Goal: Information Seeking & Learning: Learn about a topic

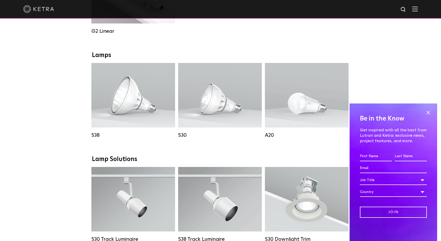
scroll to position [368, 0]
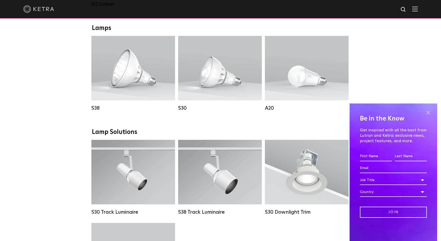
click at [430, 112] on span at bounding box center [428, 112] width 8 height 8
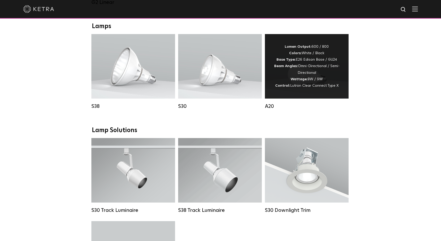
scroll to position [370, 0]
click at [323, 81] on div "Lumen Output: 600 / 800 Colors: White / Black Base Type: E26 Edison Base / GU24…" at bounding box center [307, 65] width 68 height 45
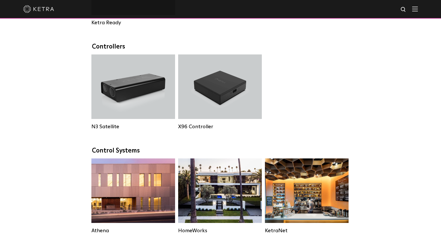
scroll to position [370, 0]
